Goal: Task Accomplishment & Management: Manage account settings

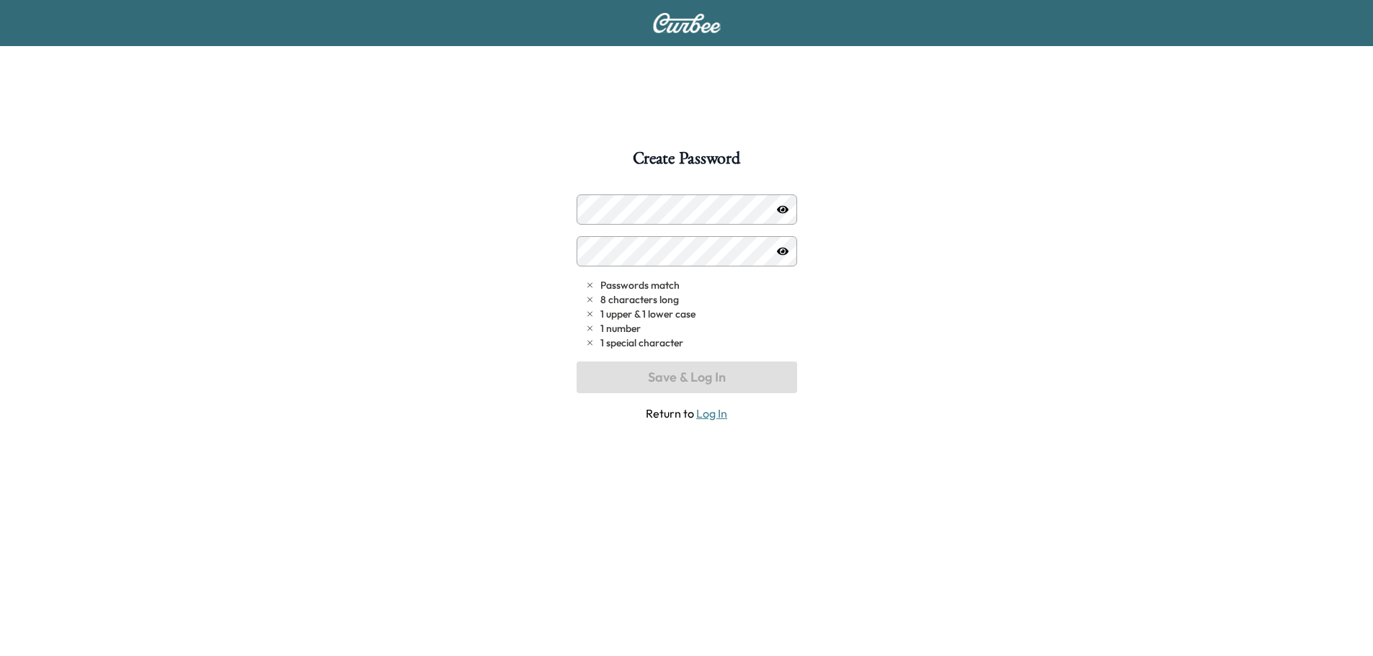
click at [590, 215] on div at bounding box center [686, 210] width 220 height 30
click at [785, 213] on icon "button" at bounding box center [783, 210] width 12 height 12
click at [784, 252] on icon "button" at bounding box center [783, 250] width 12 height 9
click at [784, 248] on icon "button" at bounding box center [783, 251] width 12 height 8
click at [746, 378] on button "Save & Log In" at bounding box center [686, 378] width 220 height 32
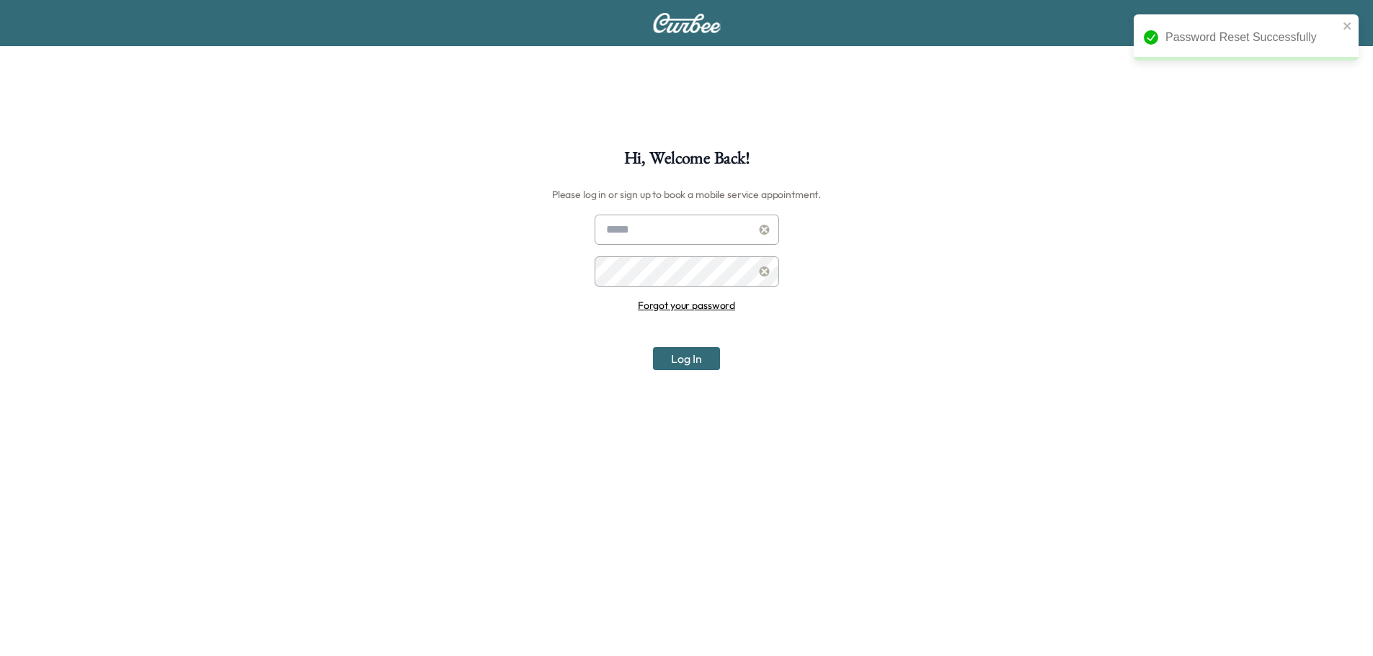
click at [732, 226] on input "text" at bounding box center [686, 230] width 184 height 30
type input "**********"
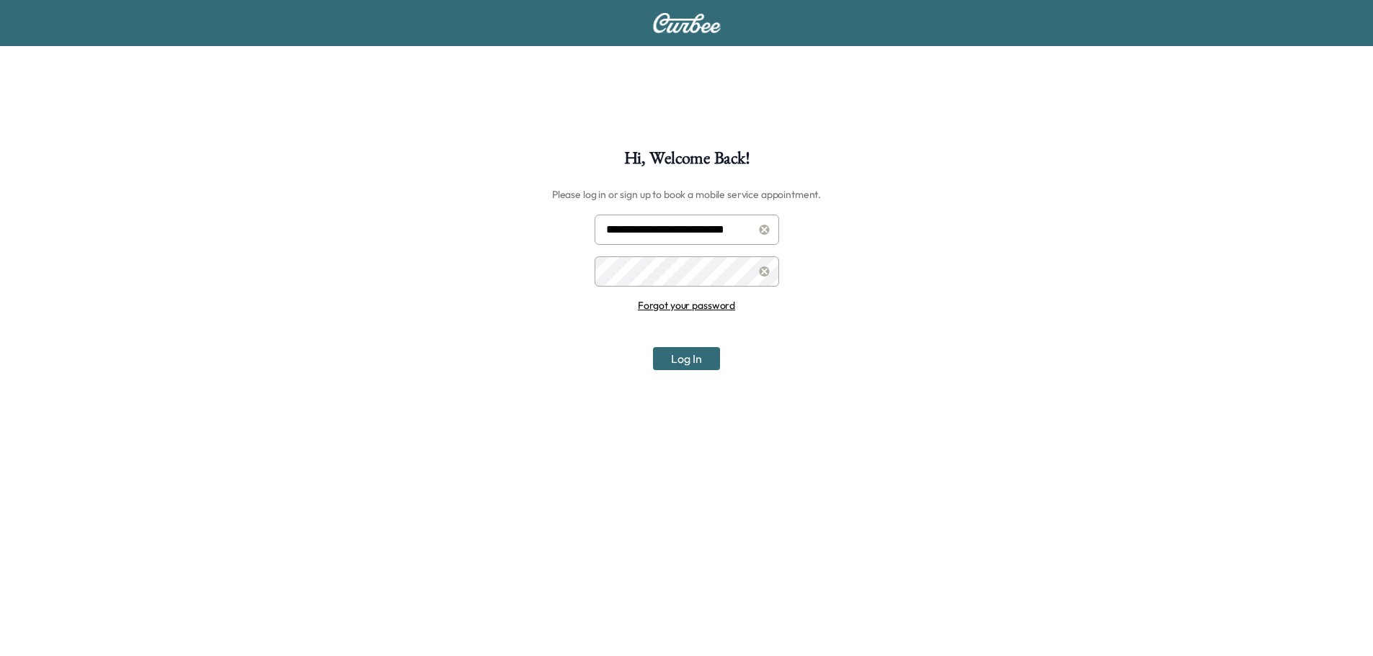
click at [692, 358] on button "Log In" at bounding box center [686, 358] width 67 height 23
